Goal: Task Accomplishment & Management: Manage account settings

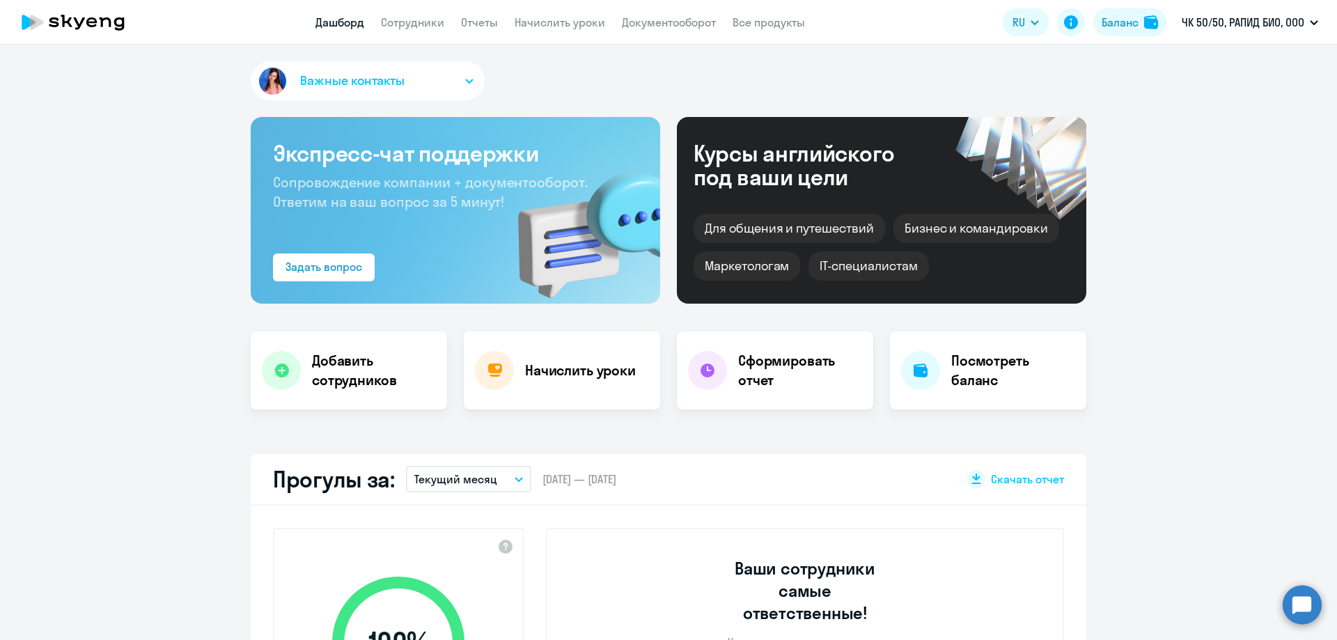
click at [423, 29] on app-menu-item-link "Сотрудники" at bounding box center [412, 22] width 63 height 17
click at [423, 20] on link "Сотрудники" at bounding box center [412, 22] width 63 height 14
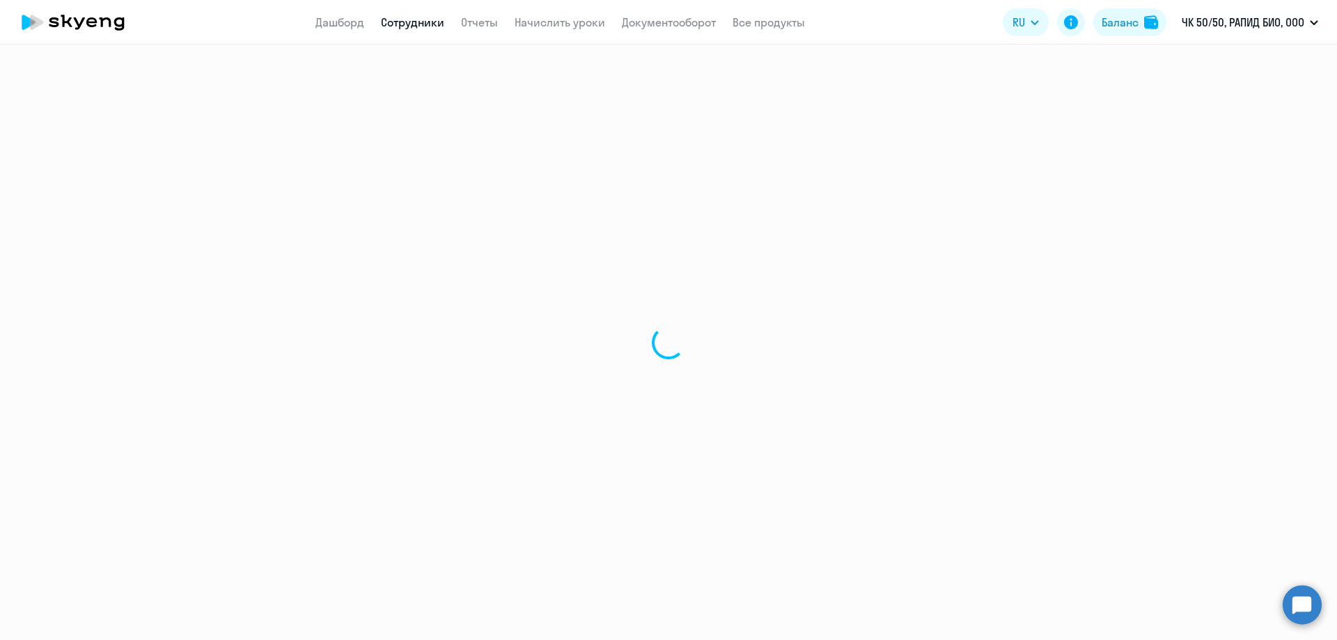
select select "30"
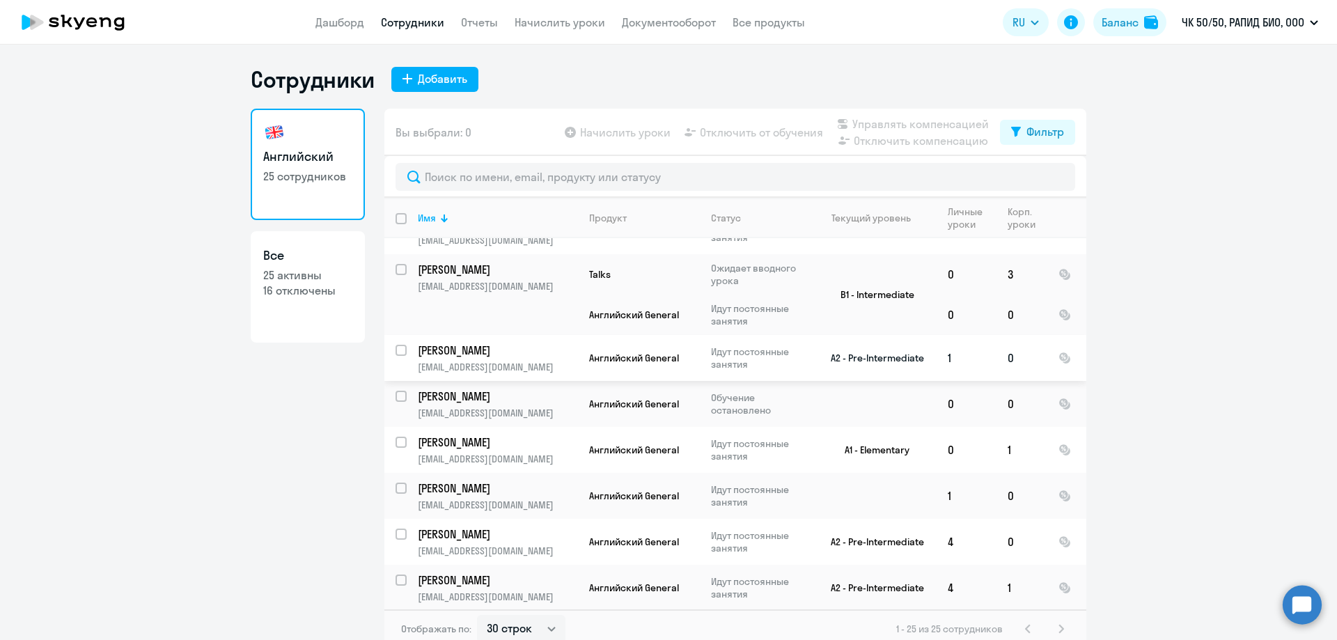
scroll to position [766, 0]
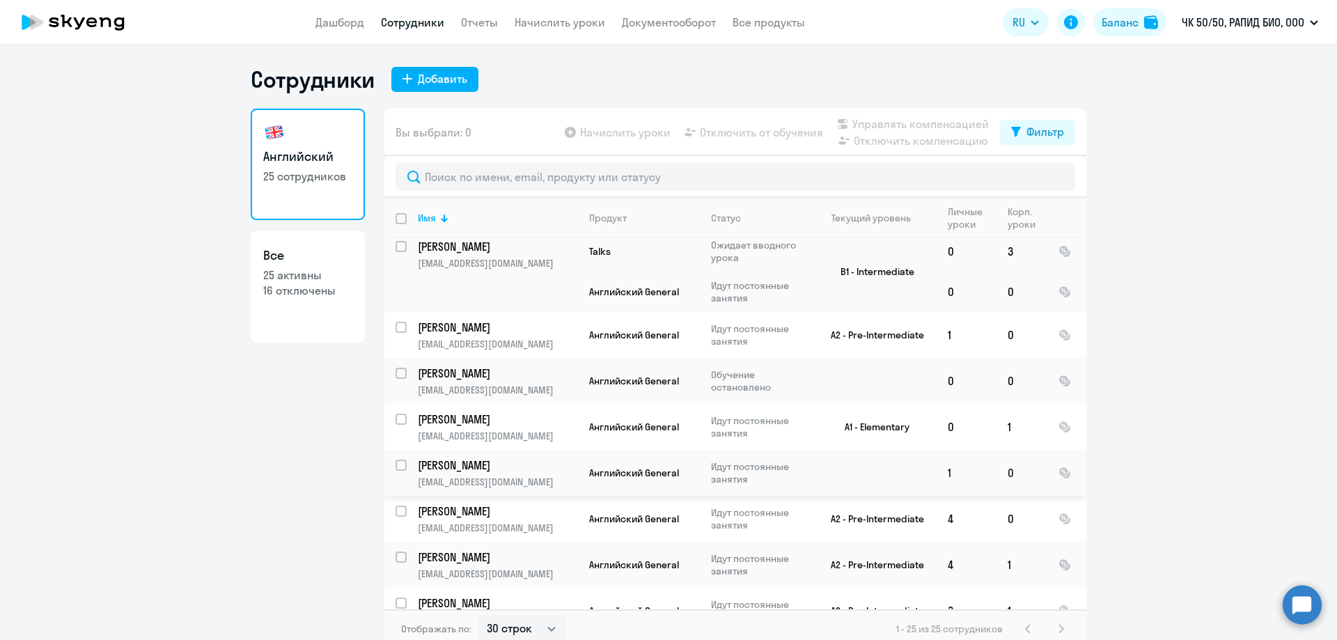
click at [400, 460] on input "select row 22888291" at bounding box center [410, 474] width 28 height 28
checkbox input "true"
click at [763, 133] on span "Отключить от обучения" at bounding box center [761, 132] width 123 height 17
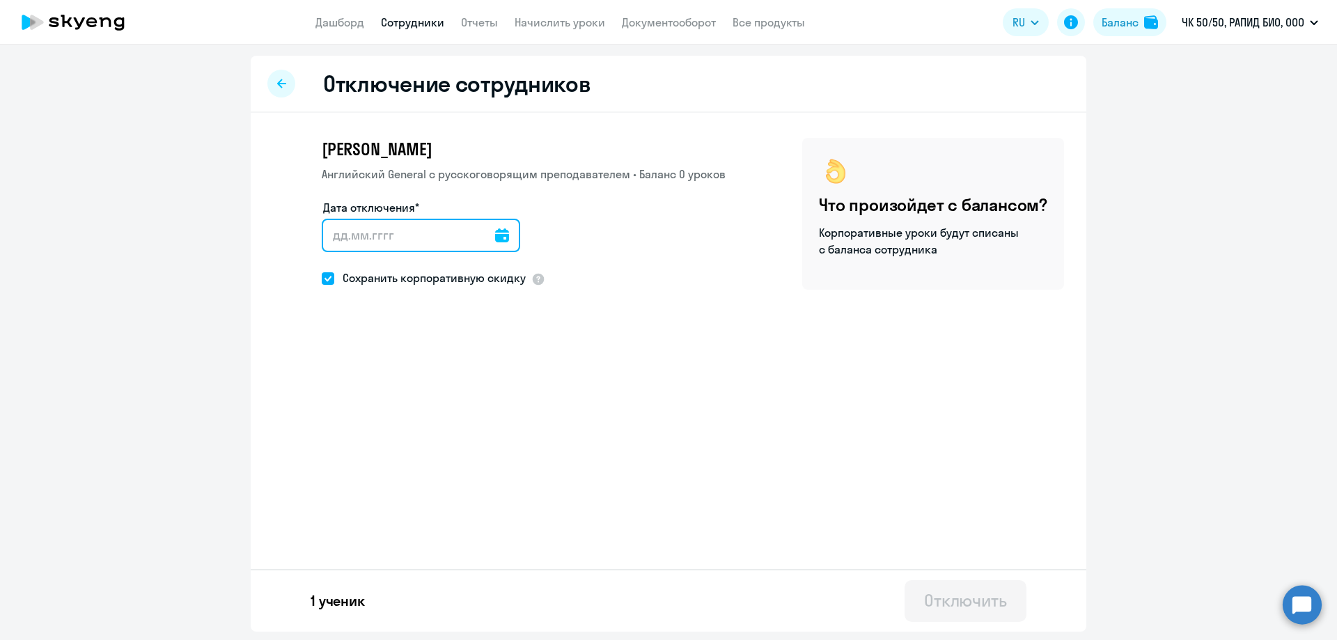
click at [390, 244] on input "Дата отключения*" at bounding box center [421, 235] width 198 height 33
click at [497, 233] on icon at bounding box center [502, 235] width 14 height 14
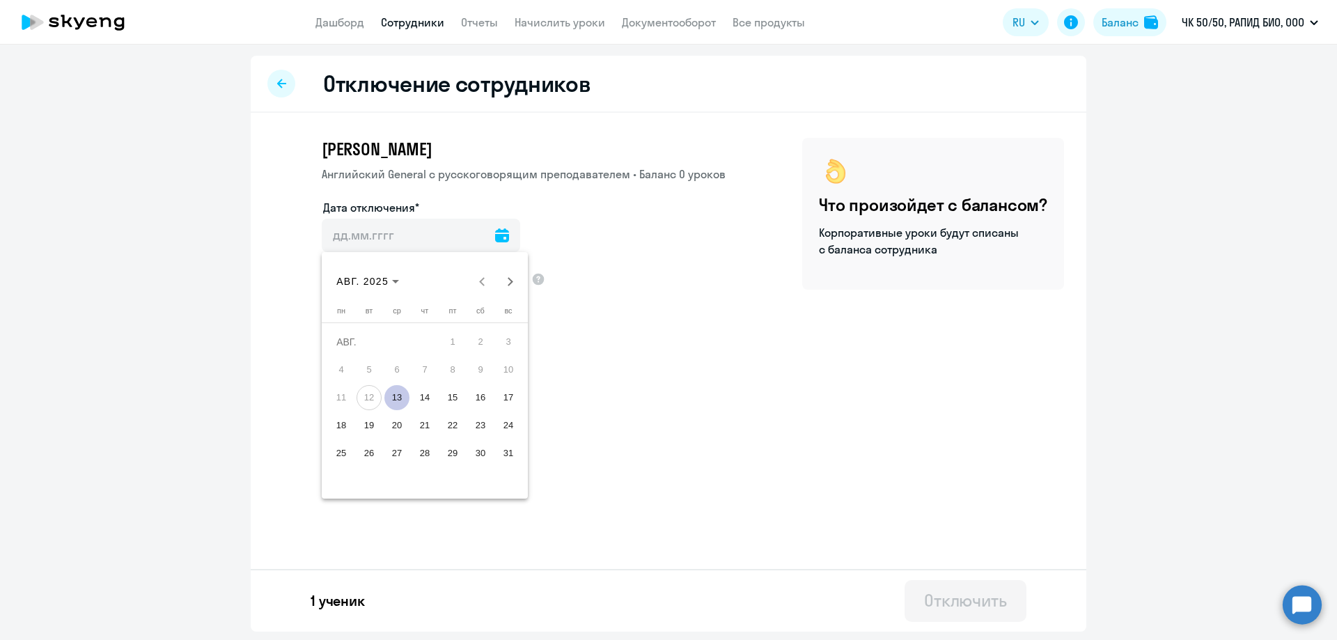
click at [400, 398] on span "13" at bounding box center [396, 397] width 25 height 25
type input "[DATE]"
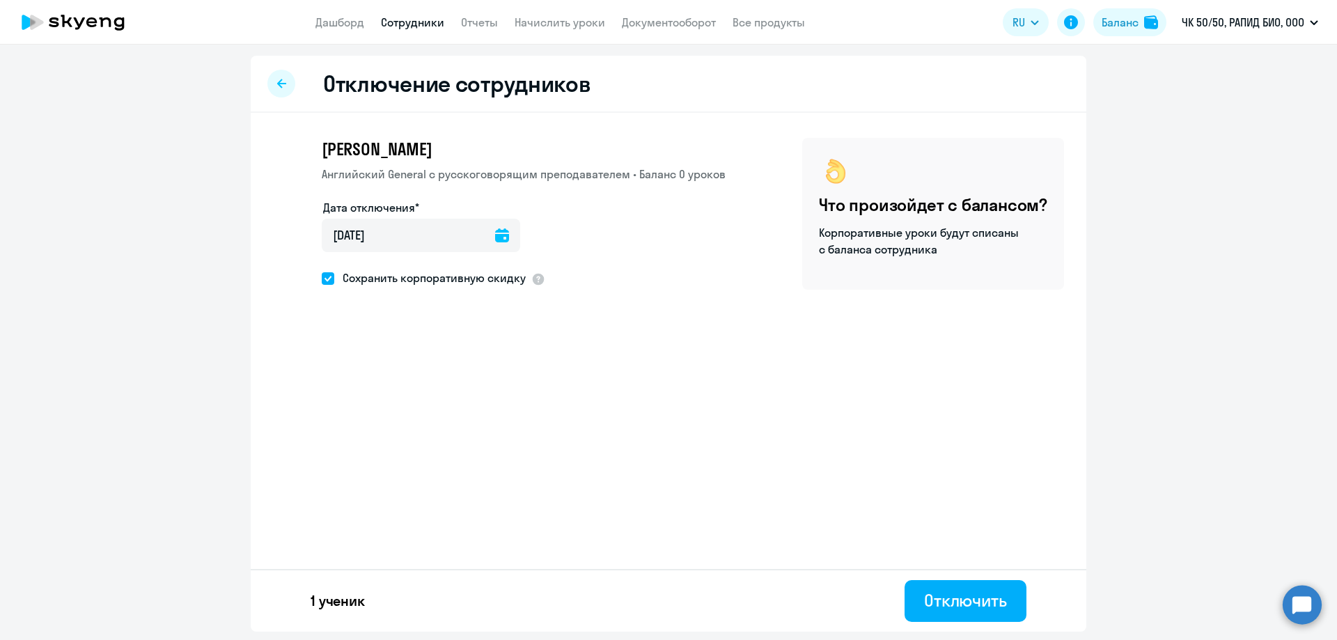
click at [346, 265] on ds-form-field "Дата отключения* [DATE] [DATE]" at bounding box center [421, 234] width 198 height 70
click at [337, 278] on span "Сохранить корпоративную скидку" at bounding box center [430, 278] width 192 height 17
click at [322, 278] on input "Сохранить корпоративную скидку" at bounding box center [321, 278] width 1 height 1
checkbox input "false"
click at [949, 604] on div "Отключить" at bounding box center [965, 600] width 83 height 22
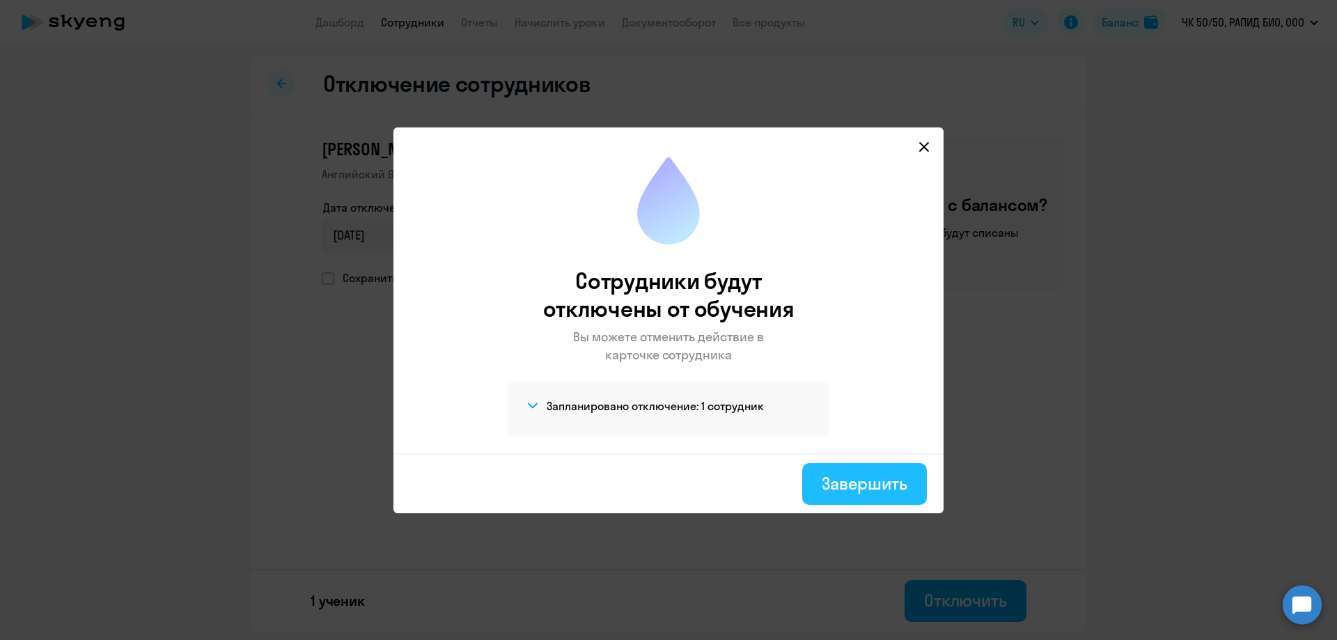
click at [866, 501] on button "Завершить" at bounding box center [864, 484] width 125 height 42
select select "30"
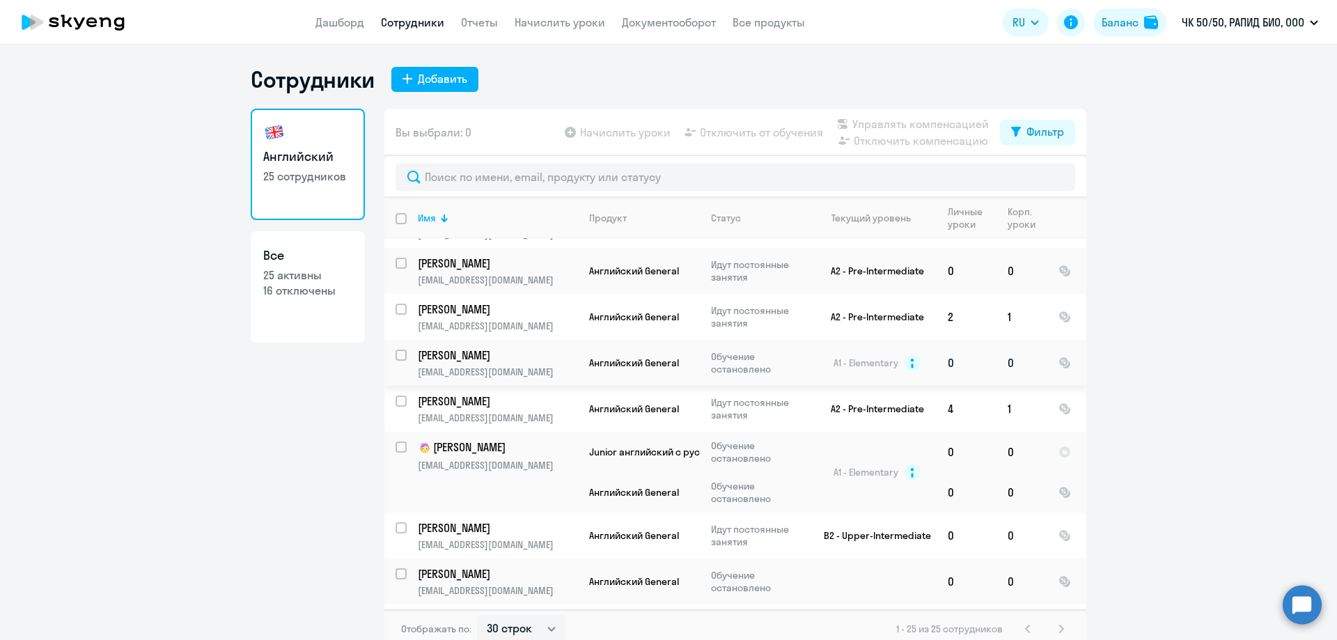
scroll to position [12, 0]
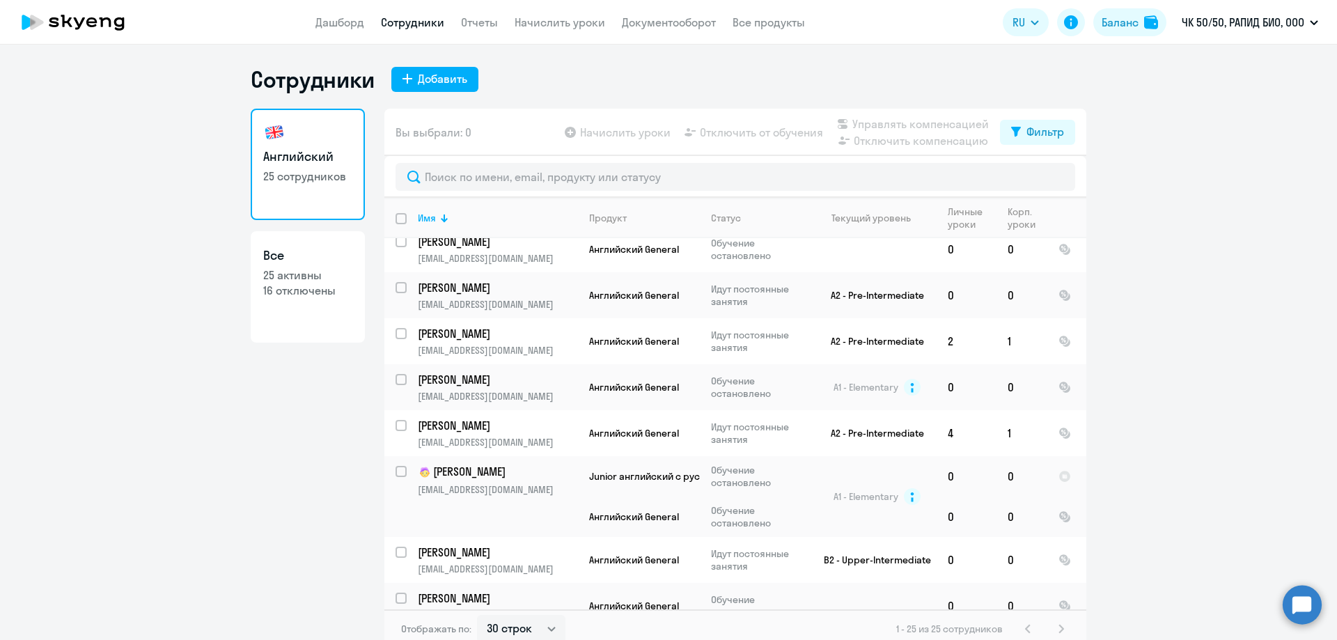
click at [305, 274] on p "25 активны" at bounding box center [307, 274] width 89 height 15
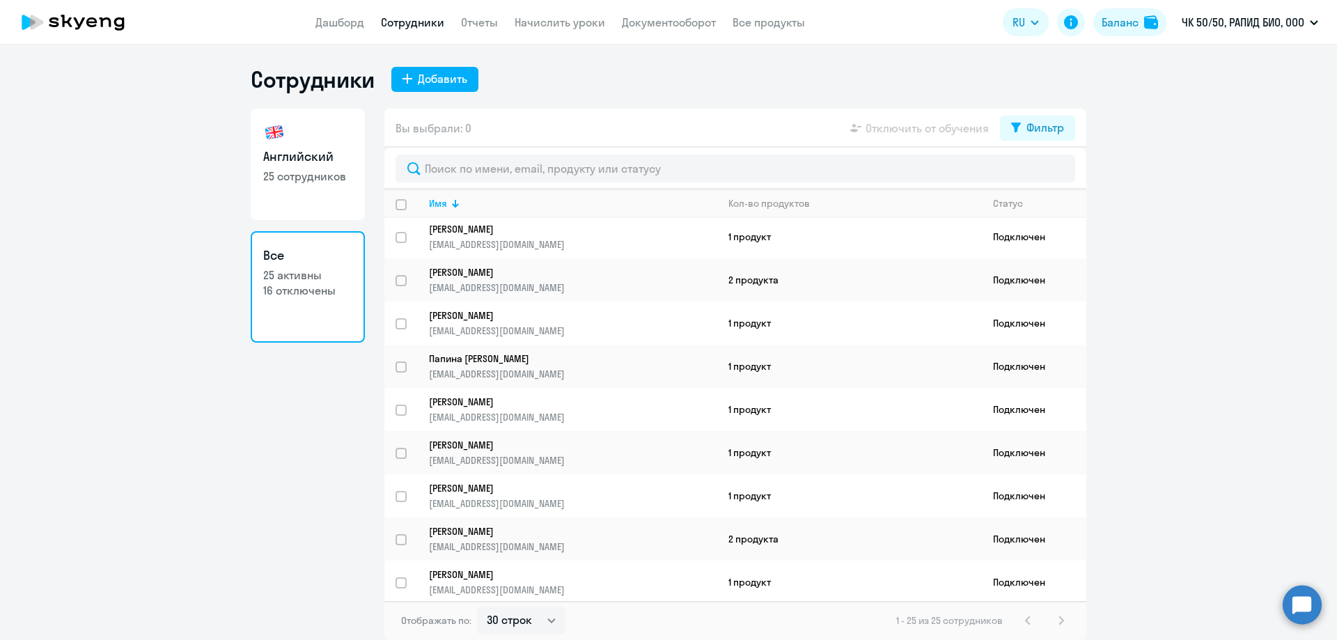
scroll to position [696, 0]
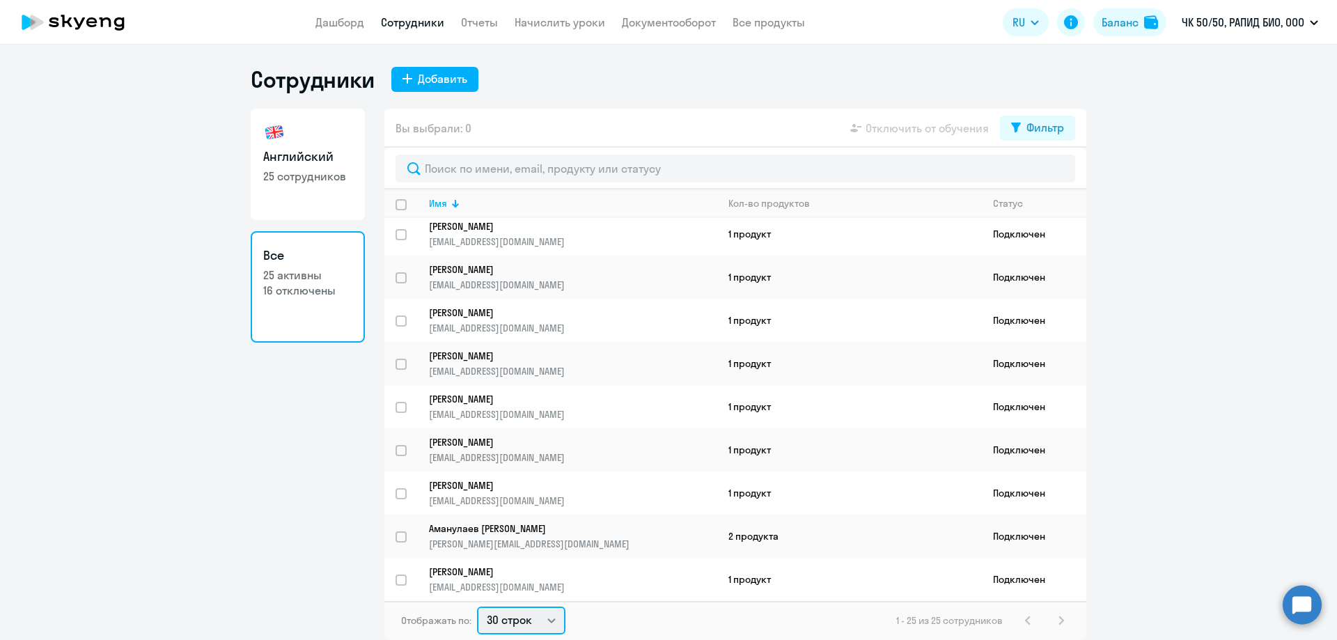
click at [524, 625] on select "30 строк 50 строк 100 строк" at bounding box center [521, 621] width 88 height 28
select select "100"
click at [477, 607] on select "30 строк 50 строк 100 строк" at bounding box center [521, 621] width 88 height 28
